Goal: Task Accomplishment & Management: Complete application form

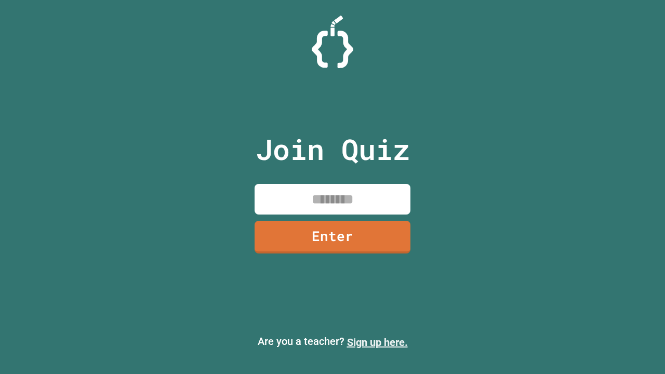
click at [377, 342] on link "Sign up here." at bounding box center [377, 342] width 61 height 12
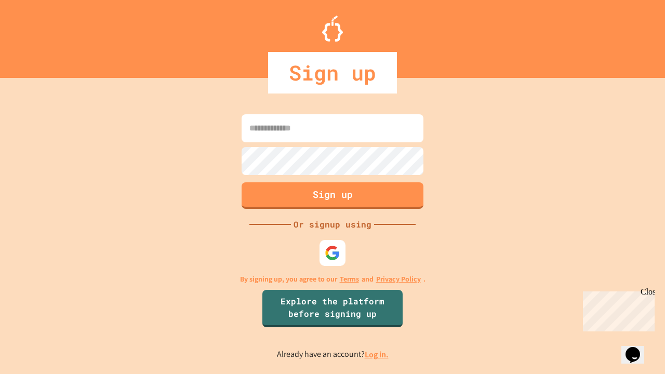
click at [377, 354] on link "Log in." at bounding box center [376, 354] width 24 height 11
